Goal: Information Seeking & Learning: Learn about a topic

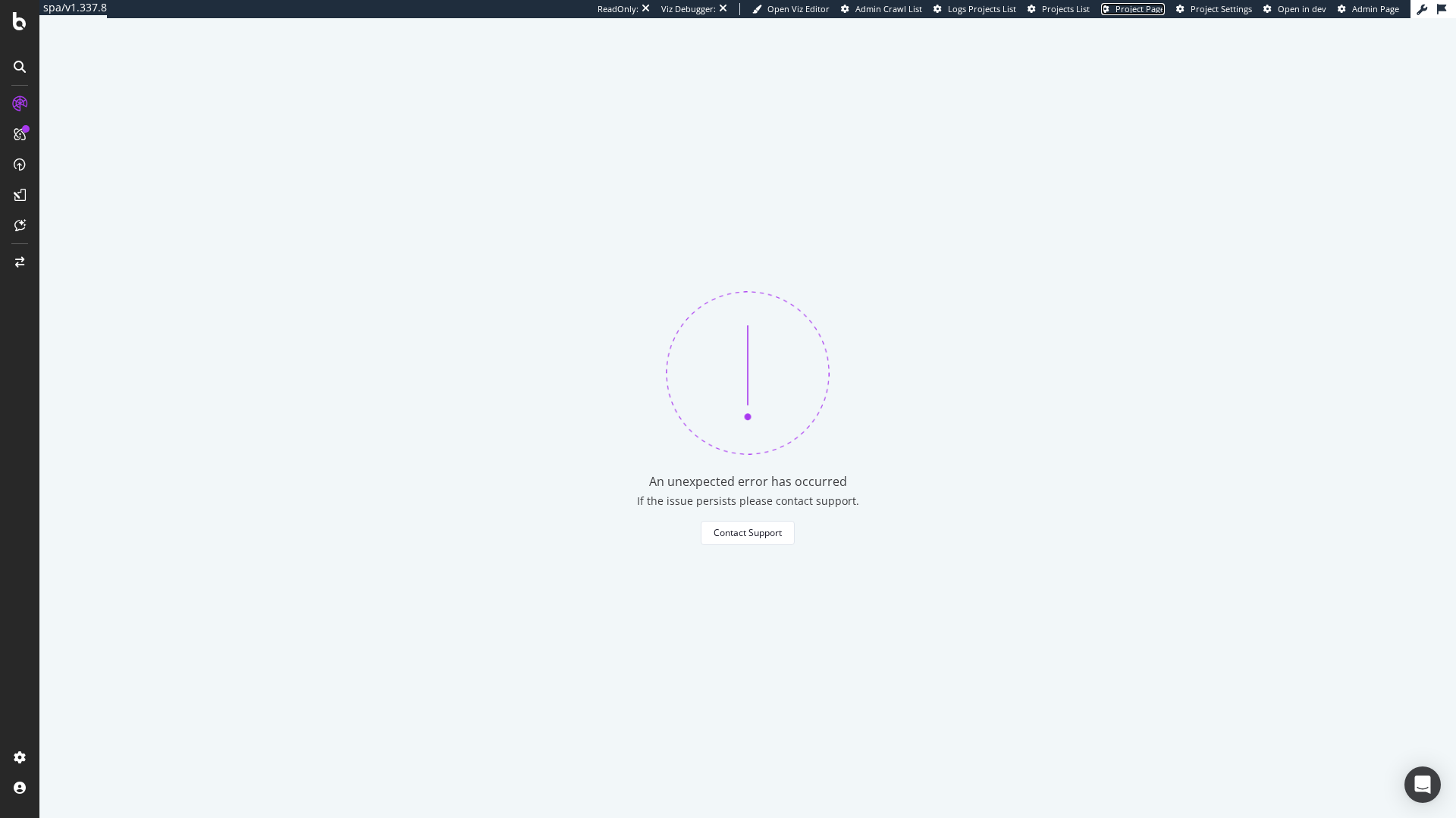
click at [1135, 13] on span "Project Page" at bounding box center [1140, 8] width 49 height 11
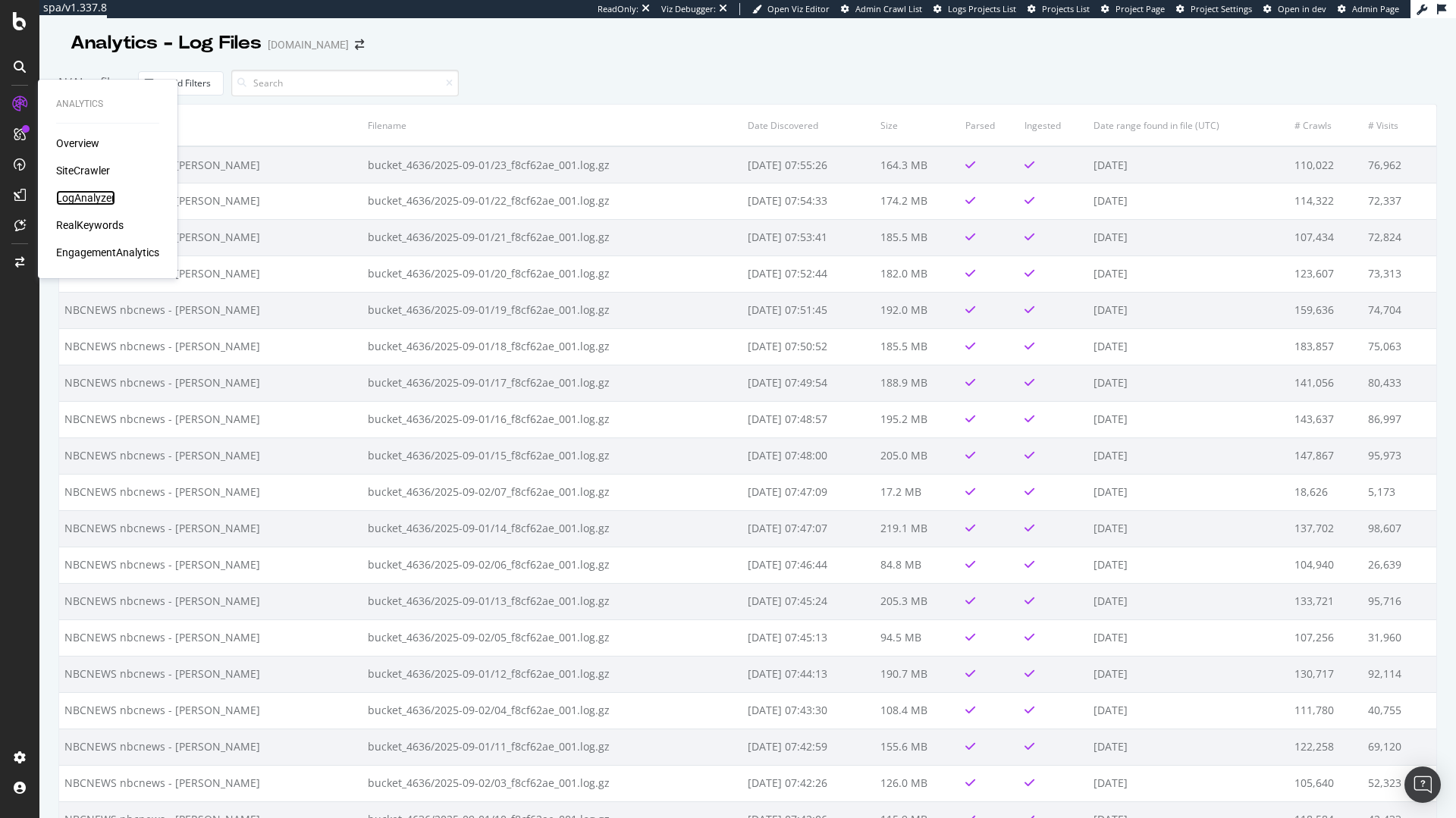
click at [90, 195] on div "LogAnalyzer" at bounding box center [86, 197] width 59 height 15
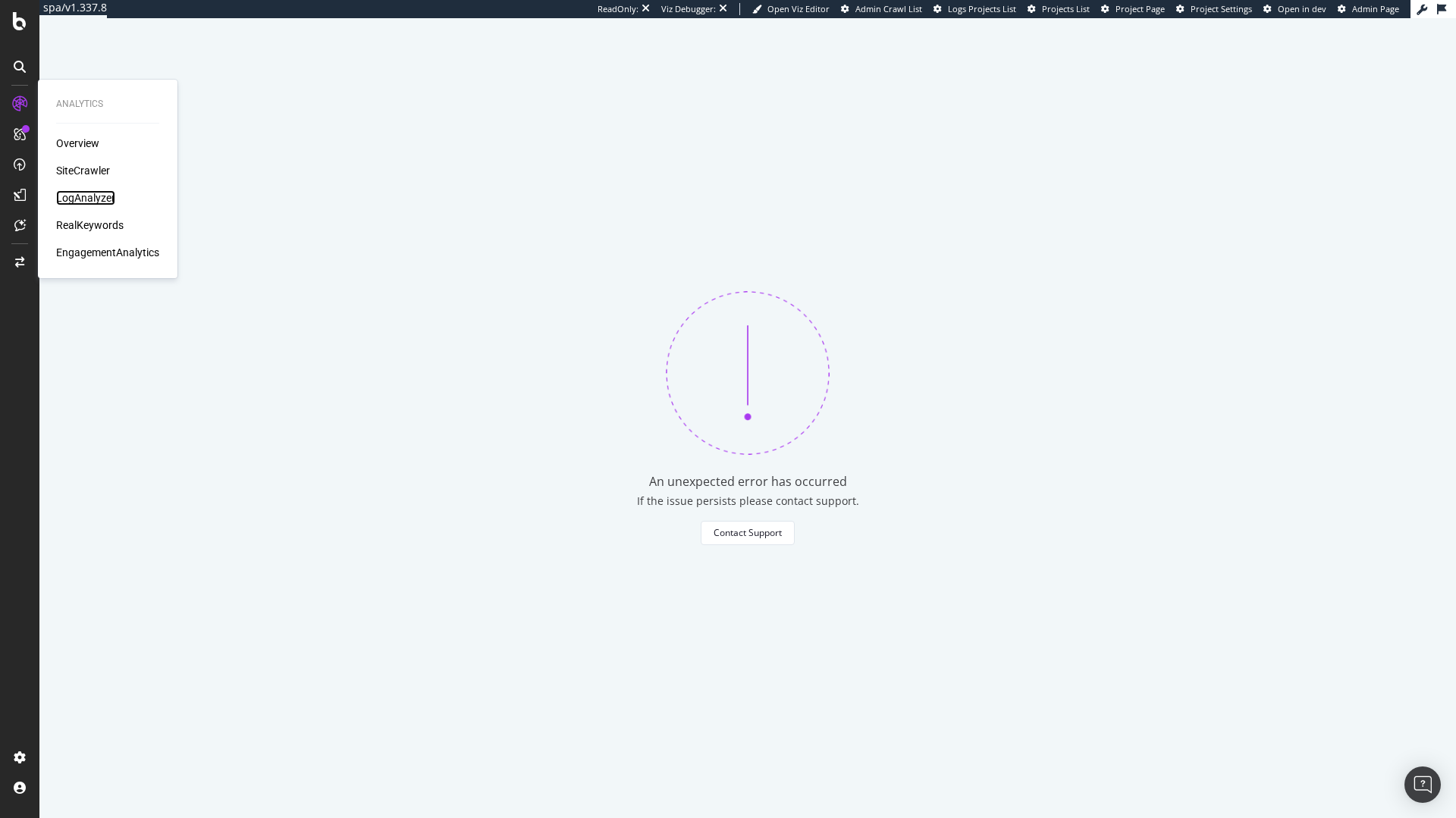
click at [111, 202] on div "LogAnalyzer" at bounding box center [86, 197] width 59 height 15
